Goal: Task Accomplishment & Management: Use online tool/utility

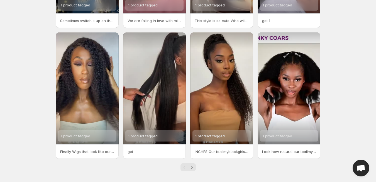
scroll to position [122, 0]
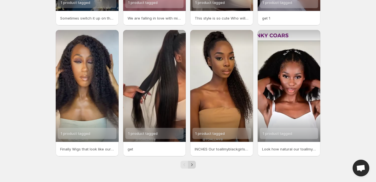
click at [192, 164] on icon "Next" at bounding box center [192, 165] width 6 height 6
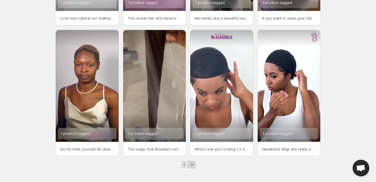
click at [192, 164] on icon "Next" at bounding box center [192, 165] width 6 height 6
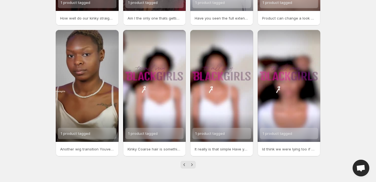
click at [192, 164] on icon "Next" at bounding box center [192, 165] width 6 height 6
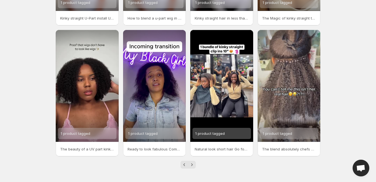
click at [192, 164] on icon "Next" at bounding box center [192, 165] width 6 height 6
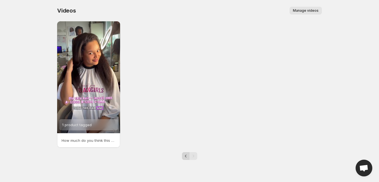
click at [184, 154] on icon "Previous" at bounding box center [186, 156] width 6 height 6
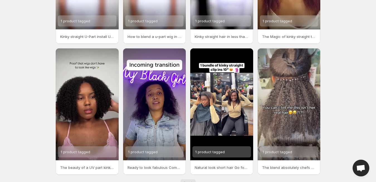
scroll to position [122, 0]
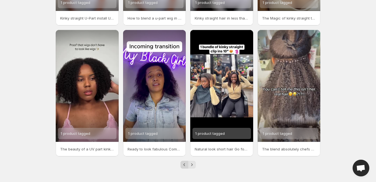
click at [185, 167] on icon "Previous" at bounding box center [185, 165] width 6 height 6
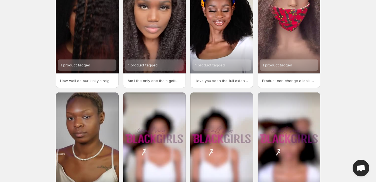
scroll to position [122, 0]
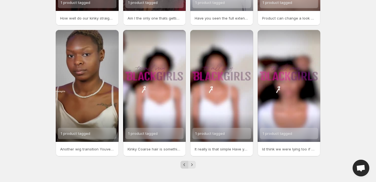
click at [184, 167] on button "Previous" at bounding box center [184, 164] width 8 height 8
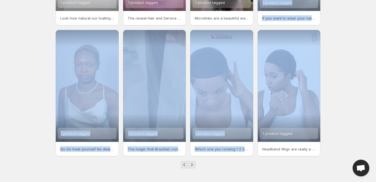
drag, startPoint x: 376, startPoint y: 107, endPoint x: 379, endPoint y: 65, distance: 41.9
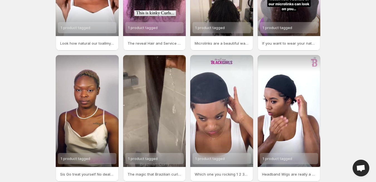
scroll to position [122, 0]
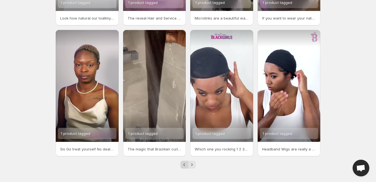
click at [184, 167] on button "Previous" at bounding box center [184, 164] width 8 height 8
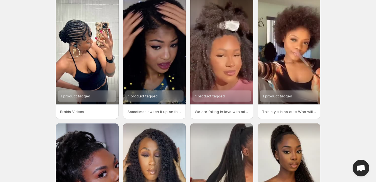
scroll to position [28, 0]
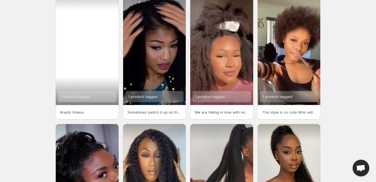
click at [92, 71] on div "1 product tagged" at bounding box center [87, 49] width 63 height 112
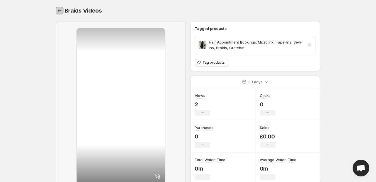
click at [62, 10] on icon "Settings" at bounding box center [60, 11] width 6 height 6
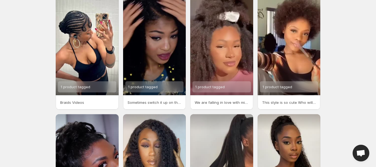
scroll to position [37, 0]
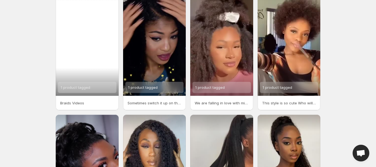
click at [72, 33] on div "1 product tagged" at bounding box center [87, 40] width 63 height 112
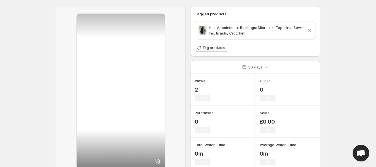
scroll to position [15, 0]
click at [115, 121] on div at bounding box center [121, 90] width 89 height 155
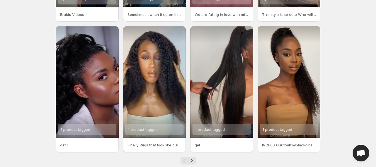
scroll to position [136, 0]
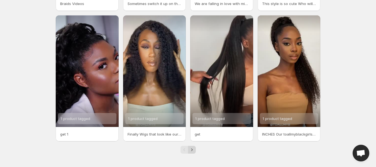
click at [192, 152] on icon "Next" at bounding box center [192, 150] width 6 height 6
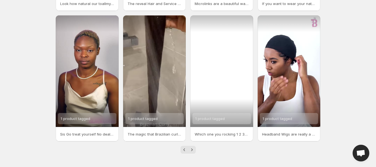
click at [226, 84] on div "1 product tagged" at bounding box center [221, 71] width 63 height 112
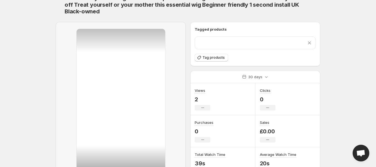
scroll to position [21, 0]
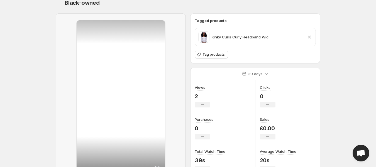
click at [85, 72] on div at bounding box center [121, 97] width 89 height 155
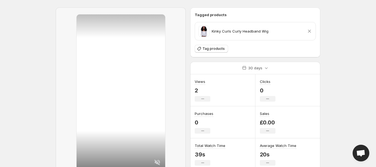
click at [203, 31] on span at bounding box center [203, 31] width 11 height 11
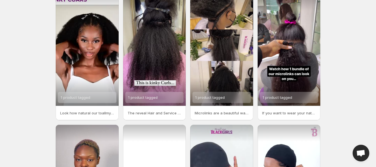
scroll to position [136, 0]
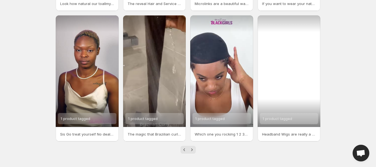
click at [289, 92] on div "1 product tagged" at bounding box center [289, 71] width 63 height 112
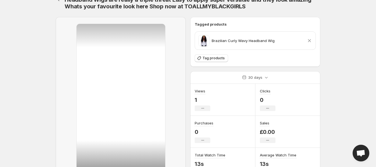
scroll to position [3, 0]
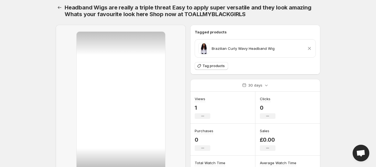
click at [123, 104] on div at bounding box center [121, 109] width 89 height 155
click at [214, 49] on p "Brazilian Curly Wavy Headband Wig" at bounding box center [243, 49] width 63 height 6
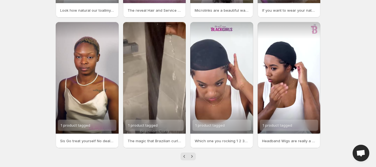
scroll to position [136, 0]
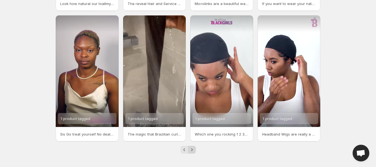
click at [193, 150] on icon "Next" at bounding box center [192, 150] width 6 height 6
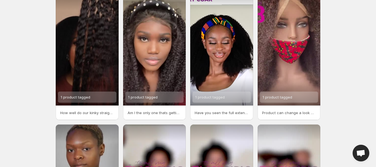
scroll to position [9, 0]
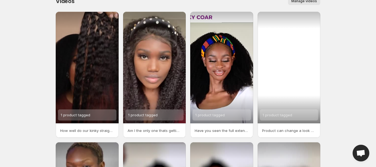
click at [296, 81] on div "1 product tagged" at bounding box center [289, 68] width 63 height 112
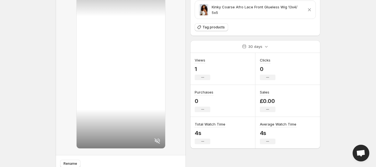
scroll to position [35, 0]
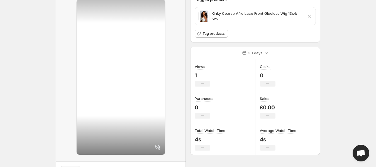
click at [141, 63] on div at bounding box center [121, 76] width 89 height 155
click at [203, 17] on span at bounding box center [203, 16] width 11 height 11
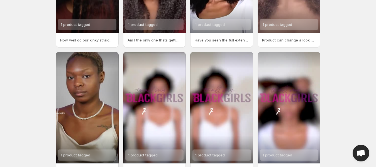
scroll to position [136, 0]
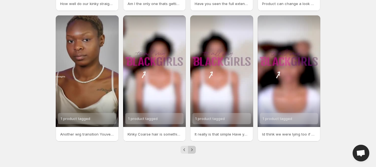
click at [191, 152] on icon "Next" at bounding box center [192, 150] width 6 height 6
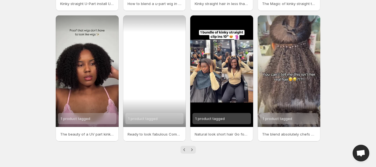
click at [158, 84] on div "1 product tagged" at bounding box center [154, 71] width 63 height 112
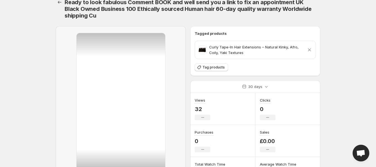
scroll to position [10, 0]
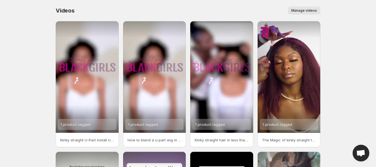
scroll to position [136, 0]
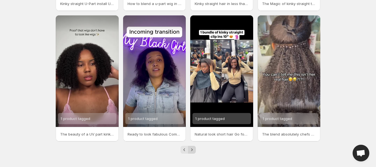
click at [190, 149] on icon "Next" at bounding box center [192, 150] width 6 height 6
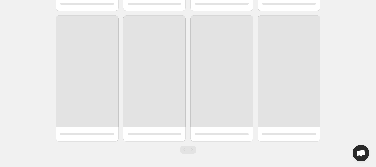
scroll to position [6, 0]
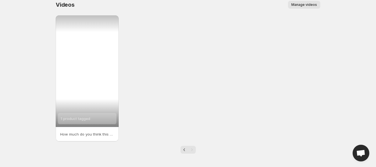
click at [109, 83] on div "1 product tagged" at bounding box center [87, 71] width 63 height 112
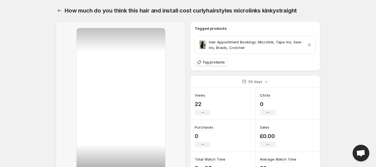
scroll to position [6, 0]
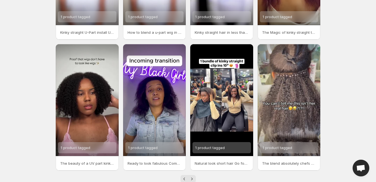
scroll to position [110, 0]
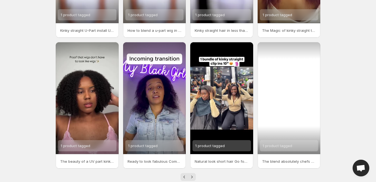
click at [306, 147] on div "1 product tagged" at bounding box center [289, 145] width 58 height 11
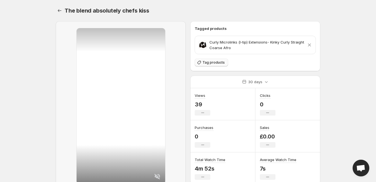
click at [208, 64] on span "Tag products" at bounding box center [213, 62] width 22 height 4
click at [61, 11] on icon "Settings" at bounding box center [60, 11] width 6 height 6
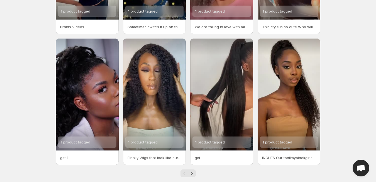
scroll to position [122, 0]
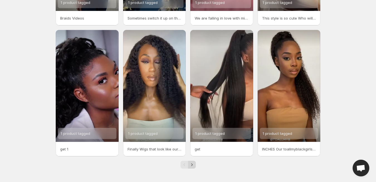
click at [192, 165] on icon "Next" at bounding box center [192, 165] width 6 height 6
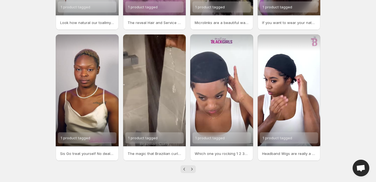
scroll to position [122, 0]
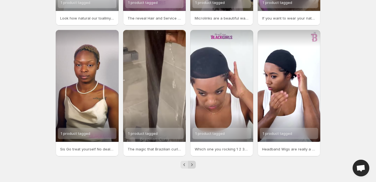
click at [192, 164] on icon "Next" at bounding box center [192, 165] width 6 height 6
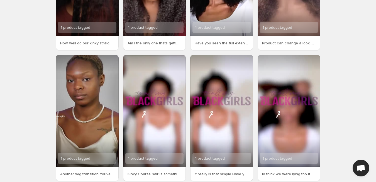
scroll to position [122, 0]
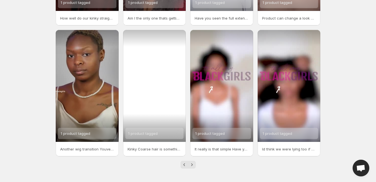
click at [174, 124] on div "1 product tagged" at bounding box center [154, 86] width 63 height 112
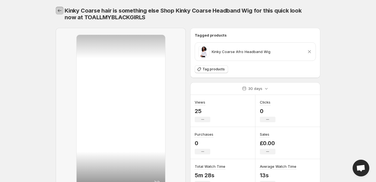
click at [62, 10] on icon "Settings" at bounding box center [60, 11] width 6 height 6
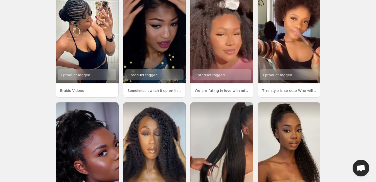
scroll to position [122, 0]
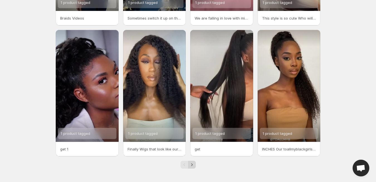
click at [192, 163] on icon "Next" at bounding box center [192, 165] width 6 height 6
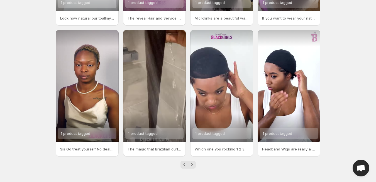
drag, startPoint x: 368, startPoint y: 110, endPoint x: 366, endPoint y: 77, distance: 33.2
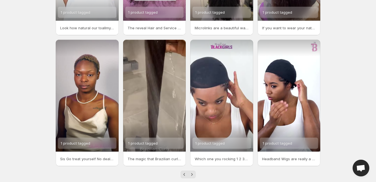
scroll to position [122, 0]
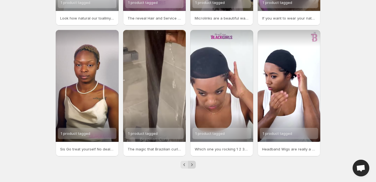
click at [194, 165] on icon "Next" at bounding box center [192, 165] width 6 height 6
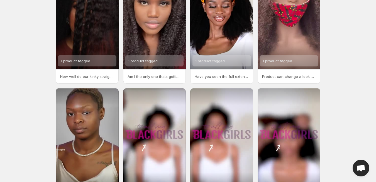
scroll to position [122, 0]
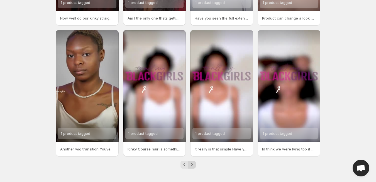
click at [192, 163] on icon "Next" at bounding box center [192, 165] width 6 height 6
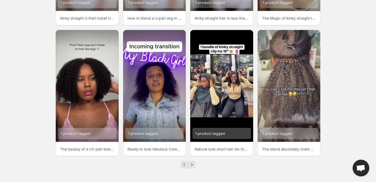
drag, startPoint x: 376, startPoint y: 115, endPoint x: 376, endPoint y: 106, distance: 8.9
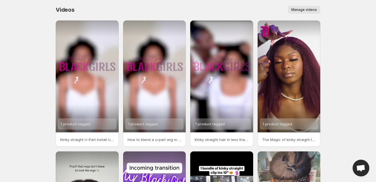
scroll to position [1, 0]
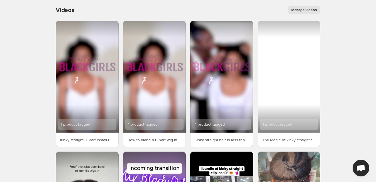
click at [289, 44] on div "1 product tagged" at bounding box center [289, 77] width 63 height 112
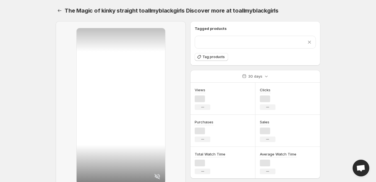
click at [289, 44] on div "Remove product" at bounding box center [255, 42] width 114 height 6
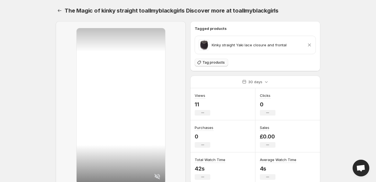
click at [201, 64] on icon "button" at bounding box center [199, 63] width 6 height 6
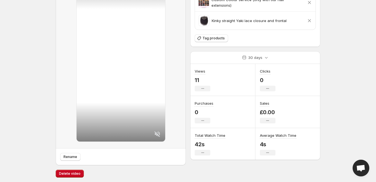
scroll to position [43, 0]
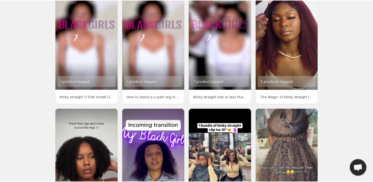
scroll to position [41, 0]
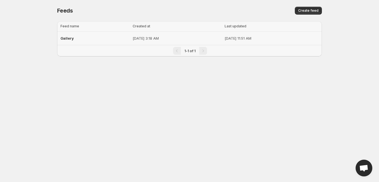
click at [158, 38] on p "Aug 20, 2025, 3:18 AM" at bounding box center [177, 38] width 89 height 6
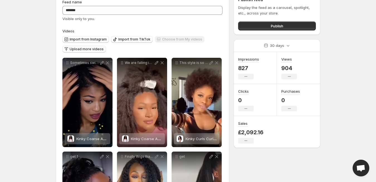
scroll to position [27, 0]
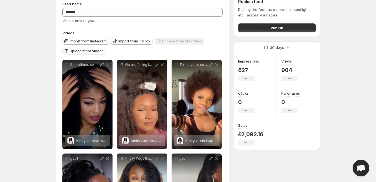
click at [82, 50] on span "Upload more videos" at bounding box center [87, 51] width 34 height 4
click at [95, 51] on span "Upload more videos" at bounding box center [87, 51] width 34 height 4
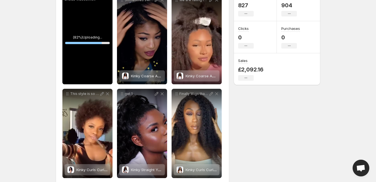
scroll to position [97, 0]
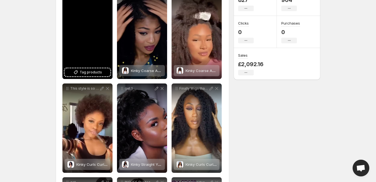
click at [96, 39] on div "Braids Videos" at bounding box center [87, 34] width 50 height 89
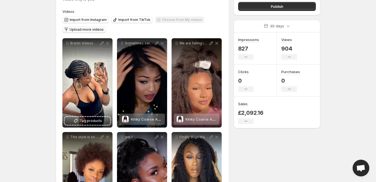
scroll to position [41, 0]
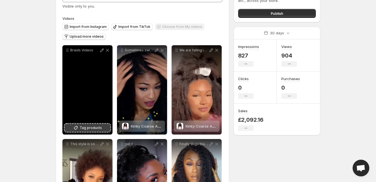
click at [97, 127] on span "Tag products" at bounding box center [91, 128] width 22 height 6
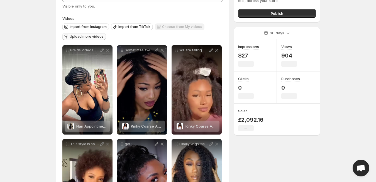
scroll to position [0, 0]
